Goal: Entertainment & Leisure: Consume media (video, audio)

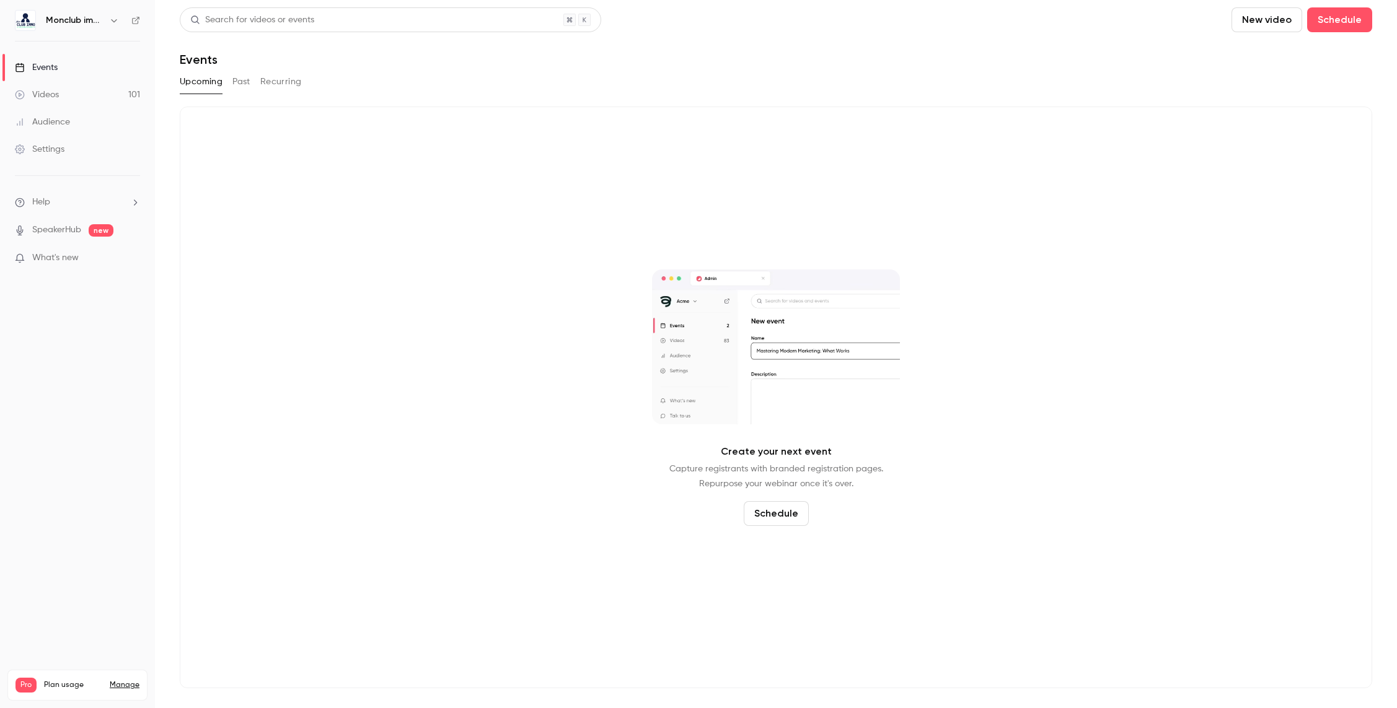
click at [83, 87] on link "Videos 101" at bounding box center [77, 94] width 155 height 27
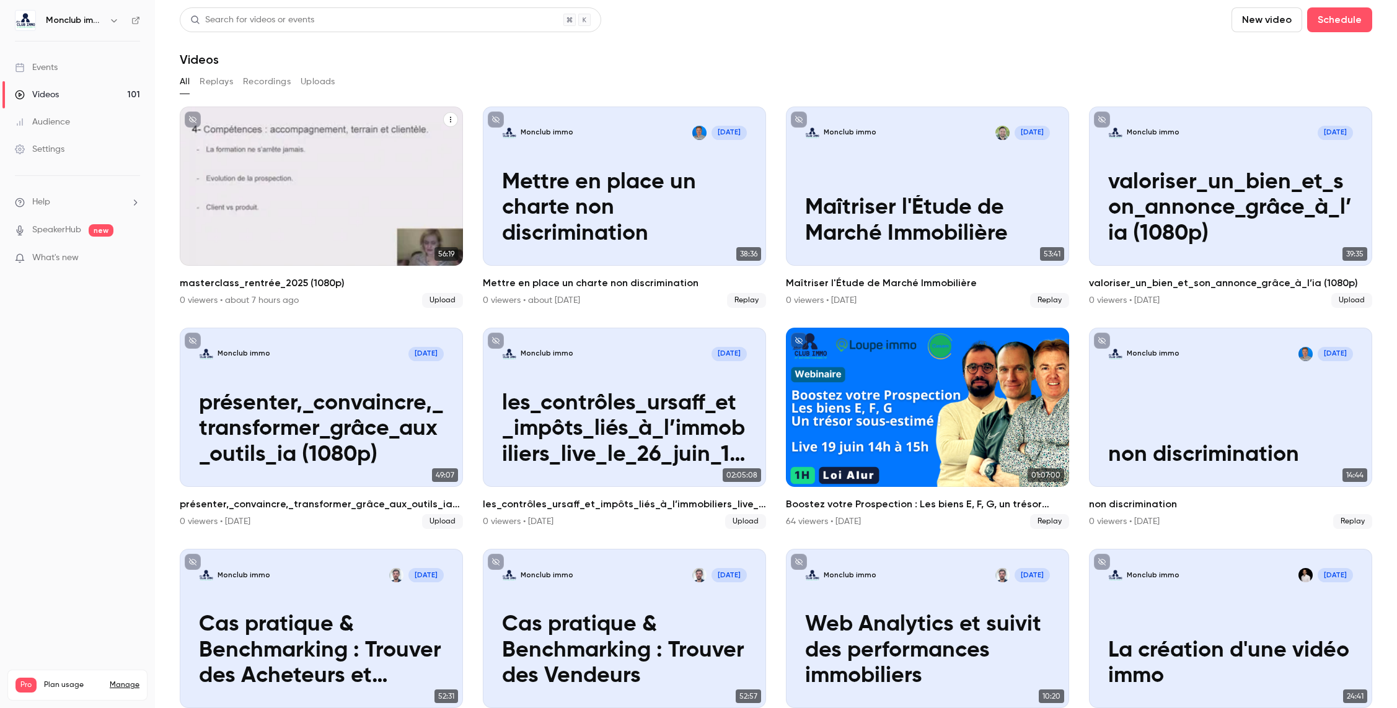
click at [293, 187] on div "Monclub immo [DATE] masterclass_rentrée_2025 (1080p)" at bounding box center [321, 186] width 283 height 159
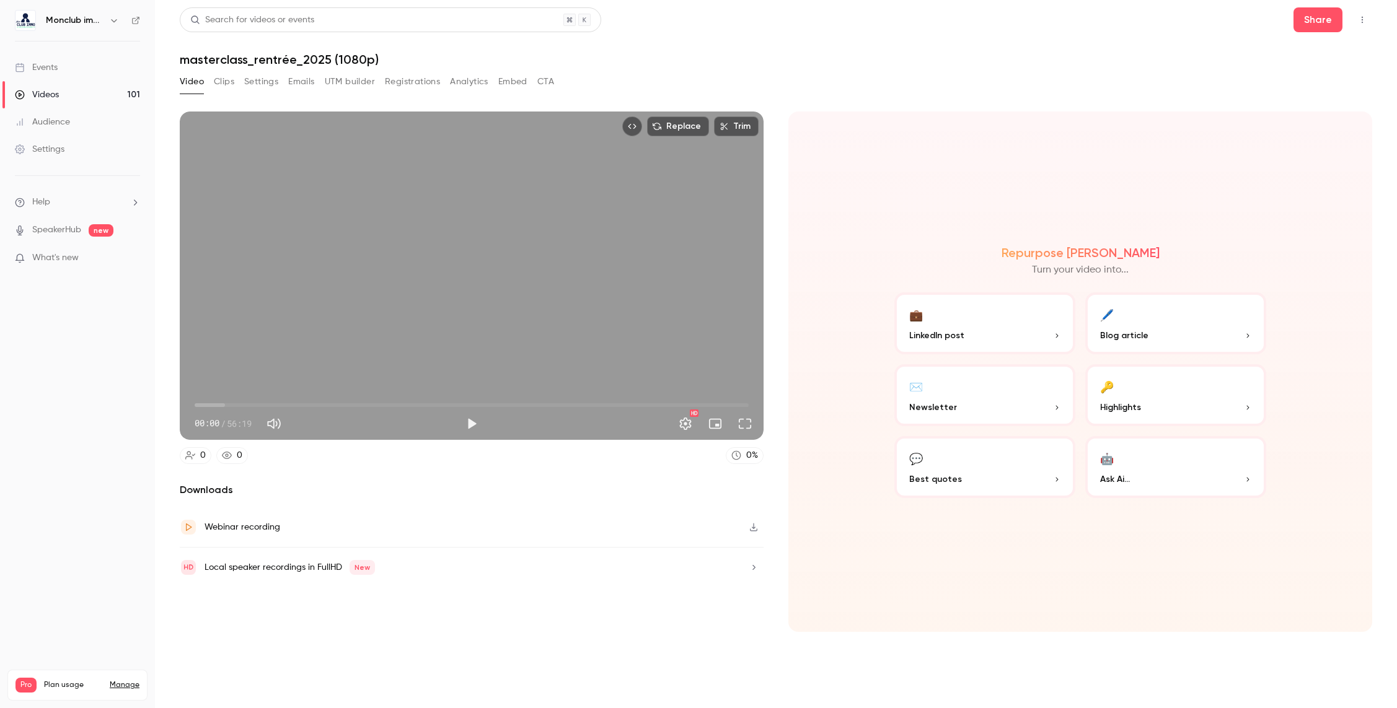
click at [220, 85] on button "Clips" at bounding box center [224, 82] width 20 height 20
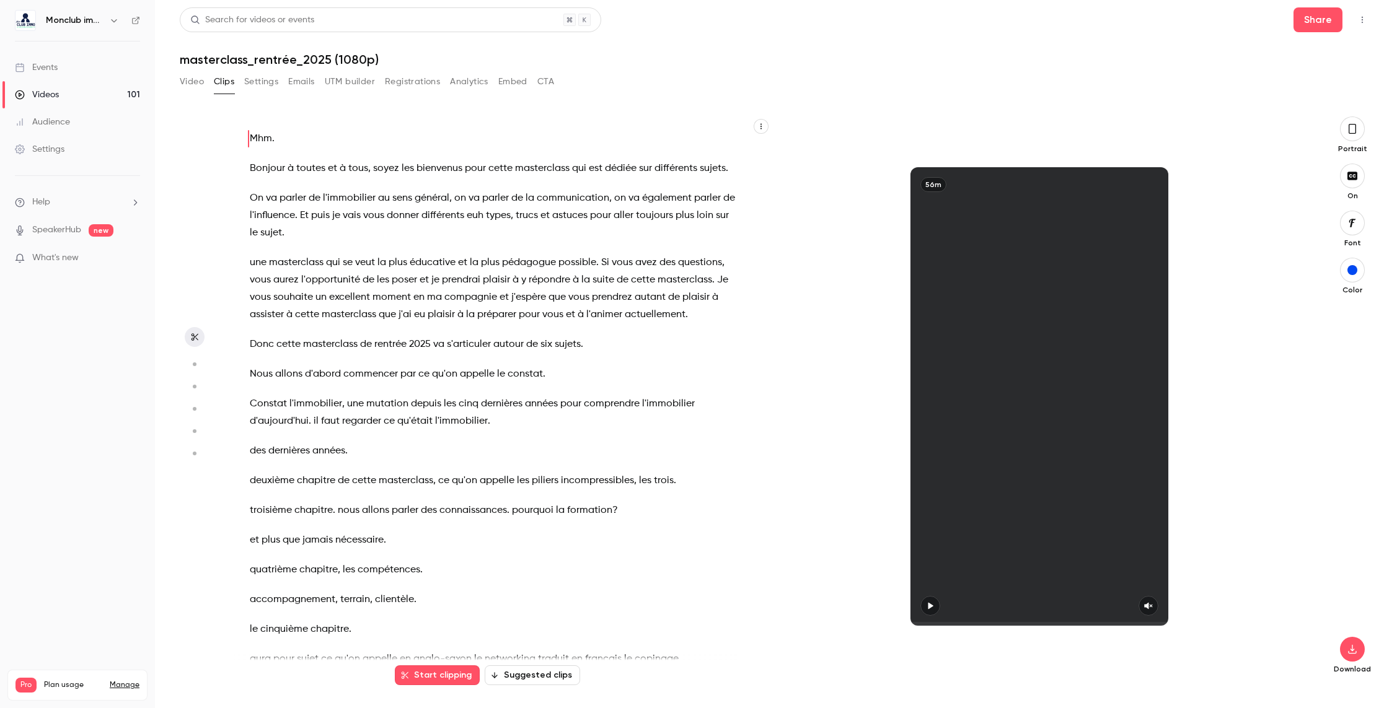
drag, startPoint x: 1349, startPoint y: 131, endPoint x: 1279, endPoint y: 167, distance: 77.9
click at [1349, 131] on icon "button" at bounding box center [1352, 129] width 7 height 10
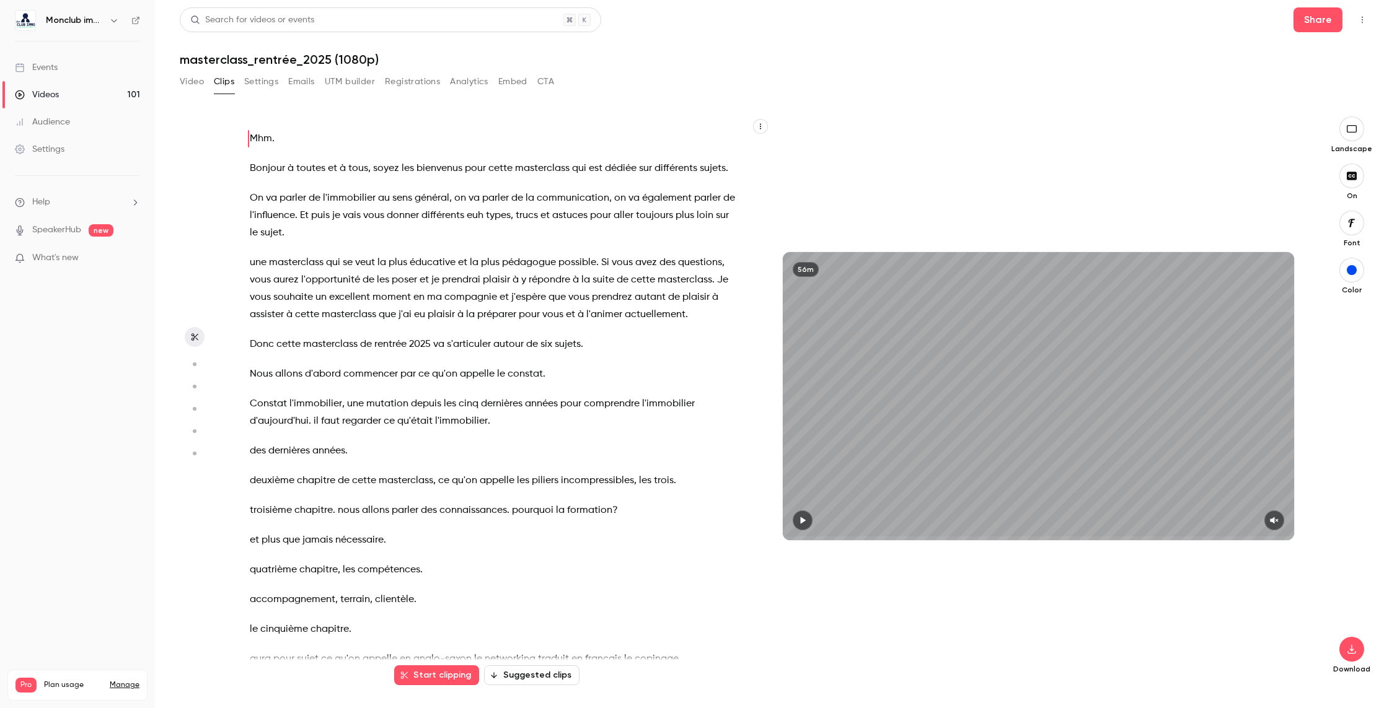
click at [531, 679] on button "Suggested clips" at bounding box center [531, 676] width 95 height 20
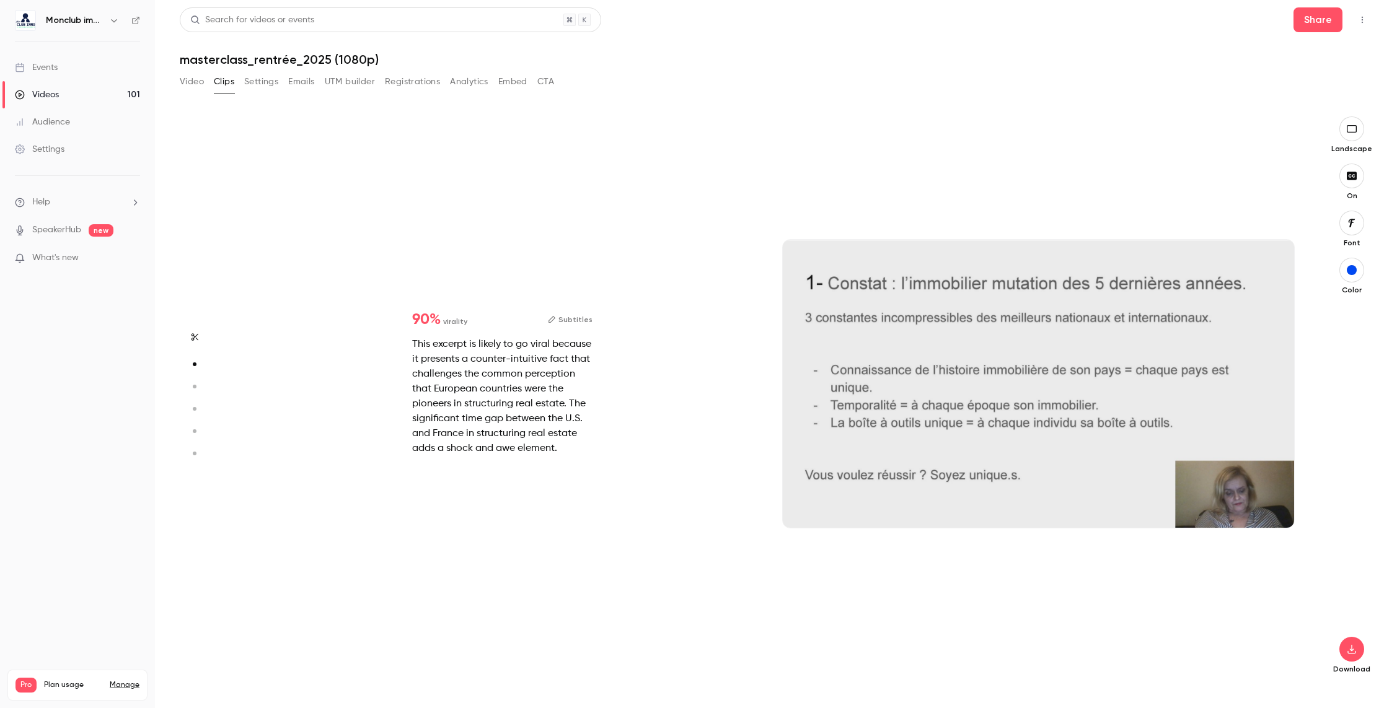
scroll to position [570, 0]
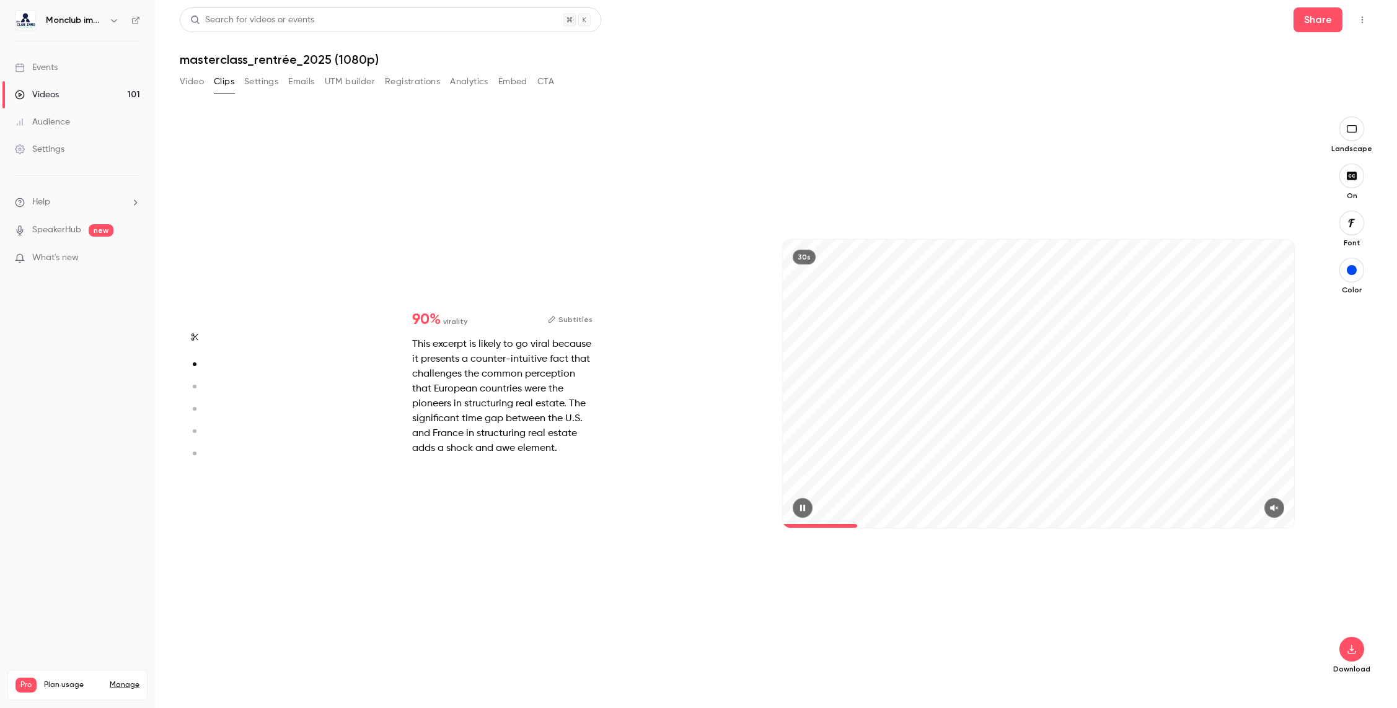
type input "*"
click at [1355, 651] on icon "button" at bounding box center [1351, 650] width 15 height 10
click at [1241, 622] on span "Full HD" at bounding box center [1259, 625] width 142 height 13
type input "*"
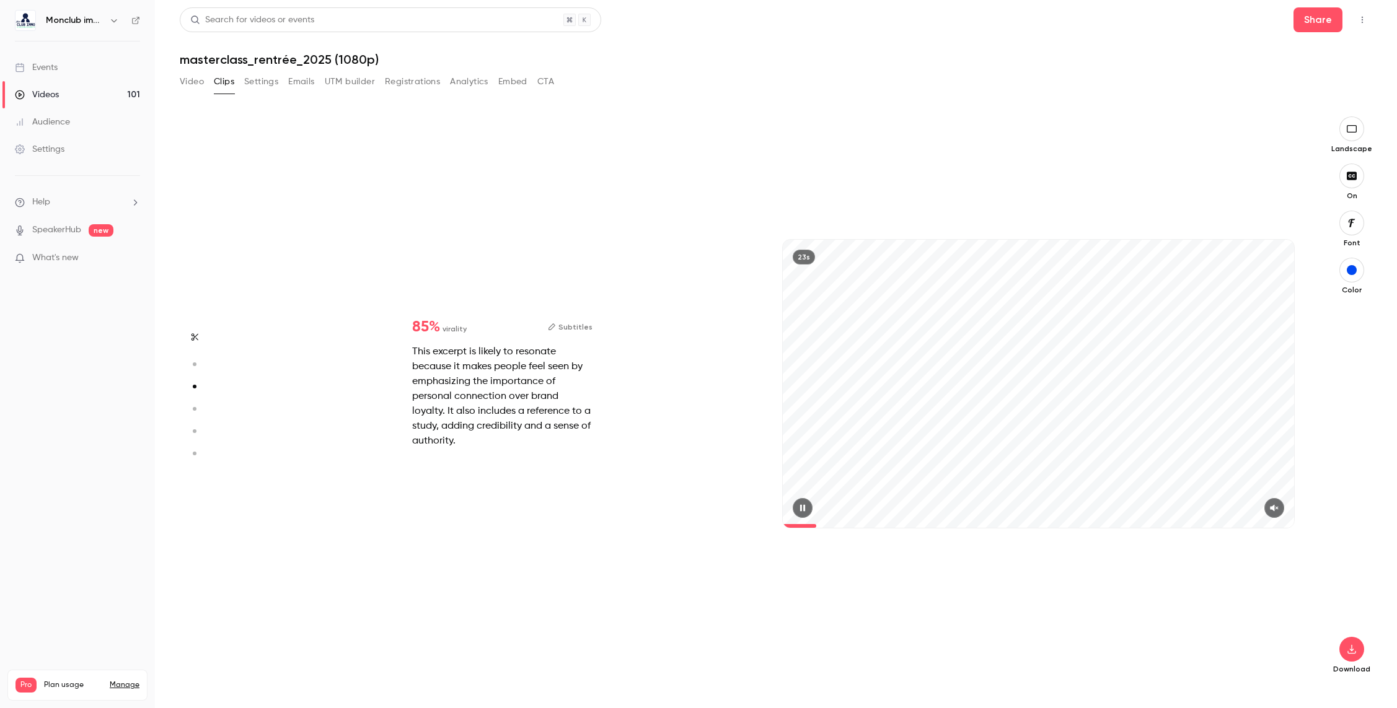
scroll to position [1139, 0]
click at [1347, 647] on icon "button" at bounding box center [1351, 650] width 15 height 10
click at [1239, 634] on span "High quality requires longer processing" at bounding box center [1258, 638] width 141 height 12
type input "****"
